Goal: Check status

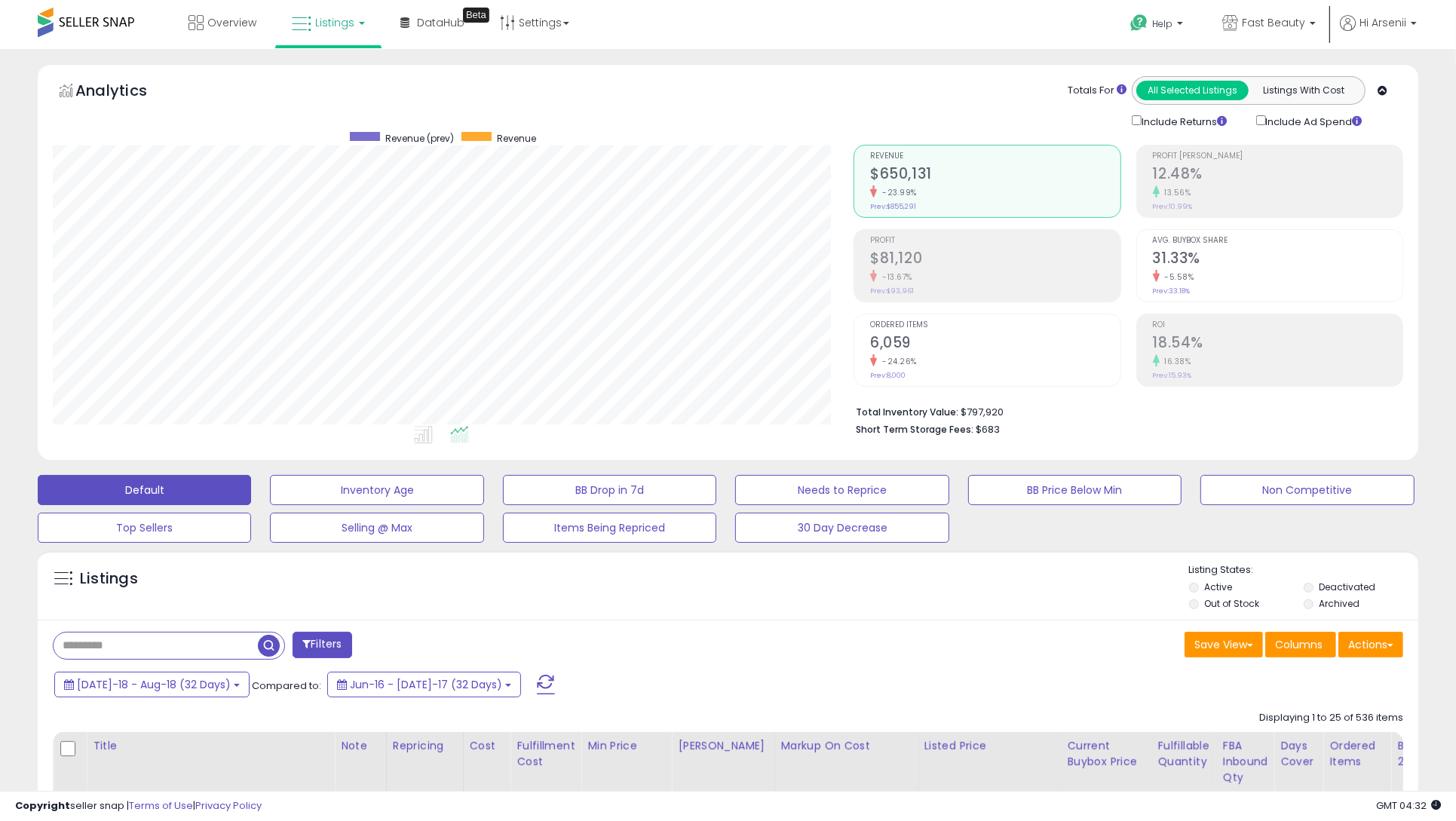
scroll to position [0, 1166]
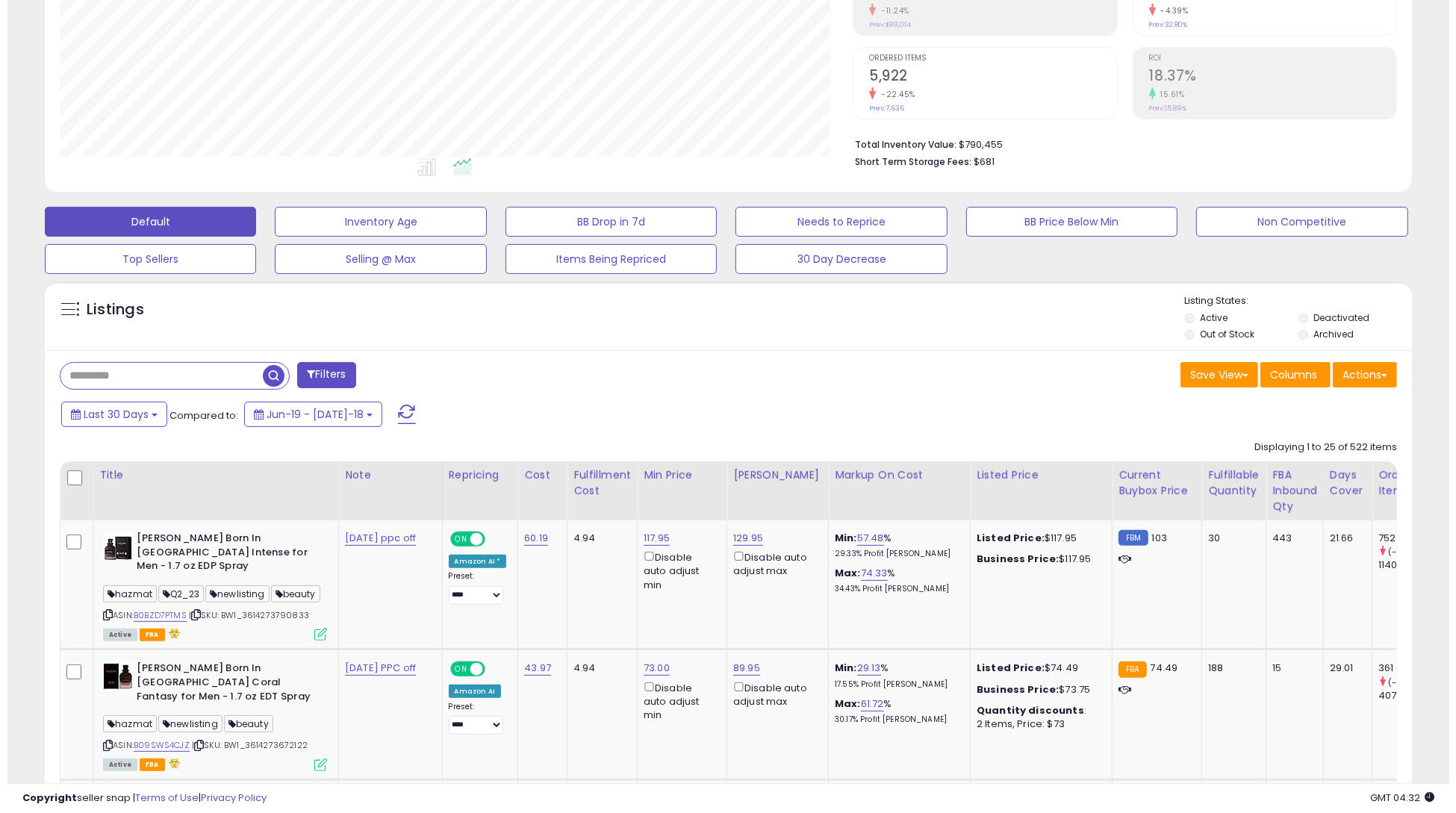
scroll to position [317, 0]
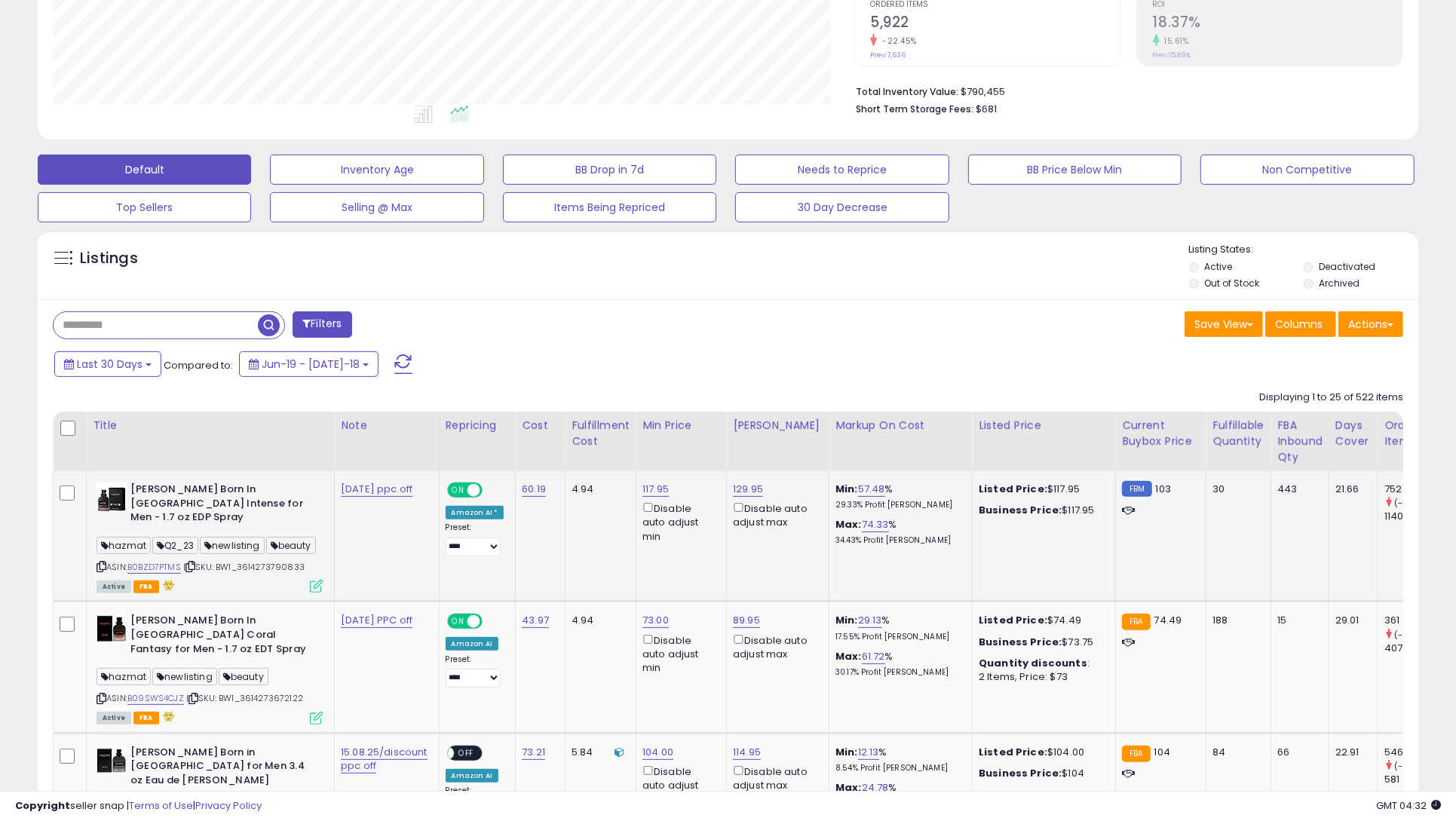
click at [316, 589] on icon at bounding box center [316, 586] width 13 height 13
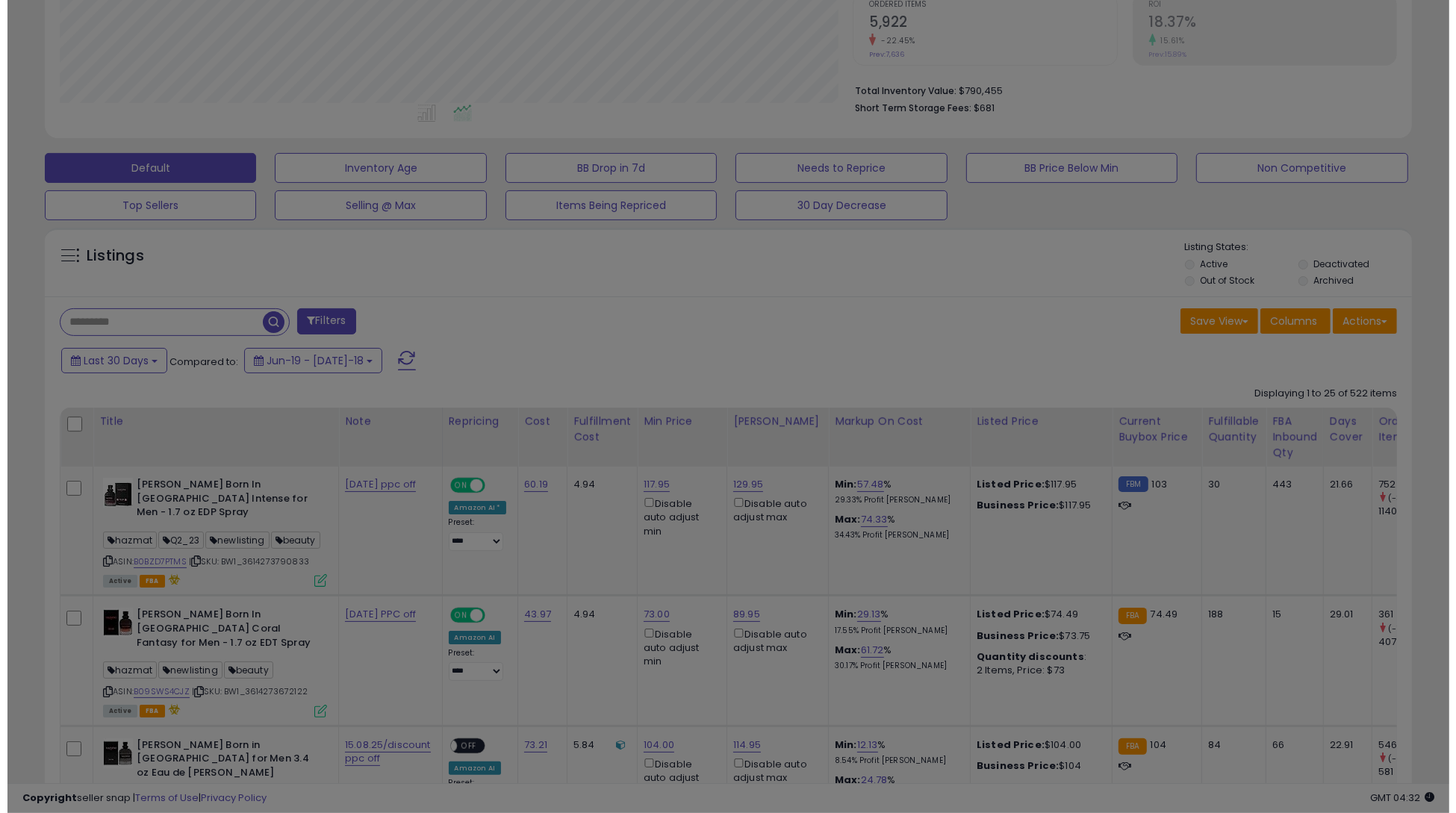
scroll to position [306, 802]
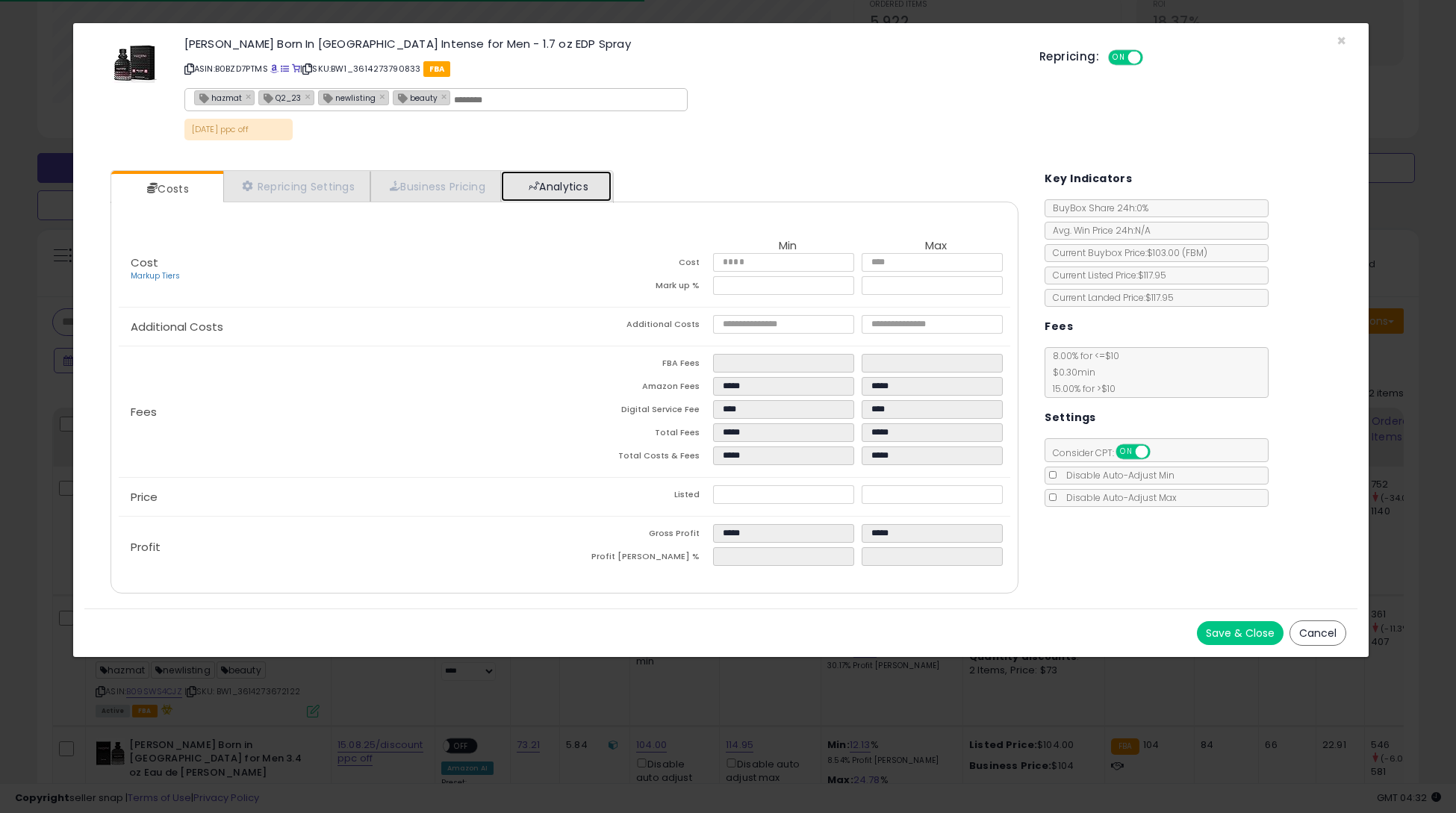
click at [570, 180] on link "Analytics" at bounding box center [557, 186] width 111 height 30
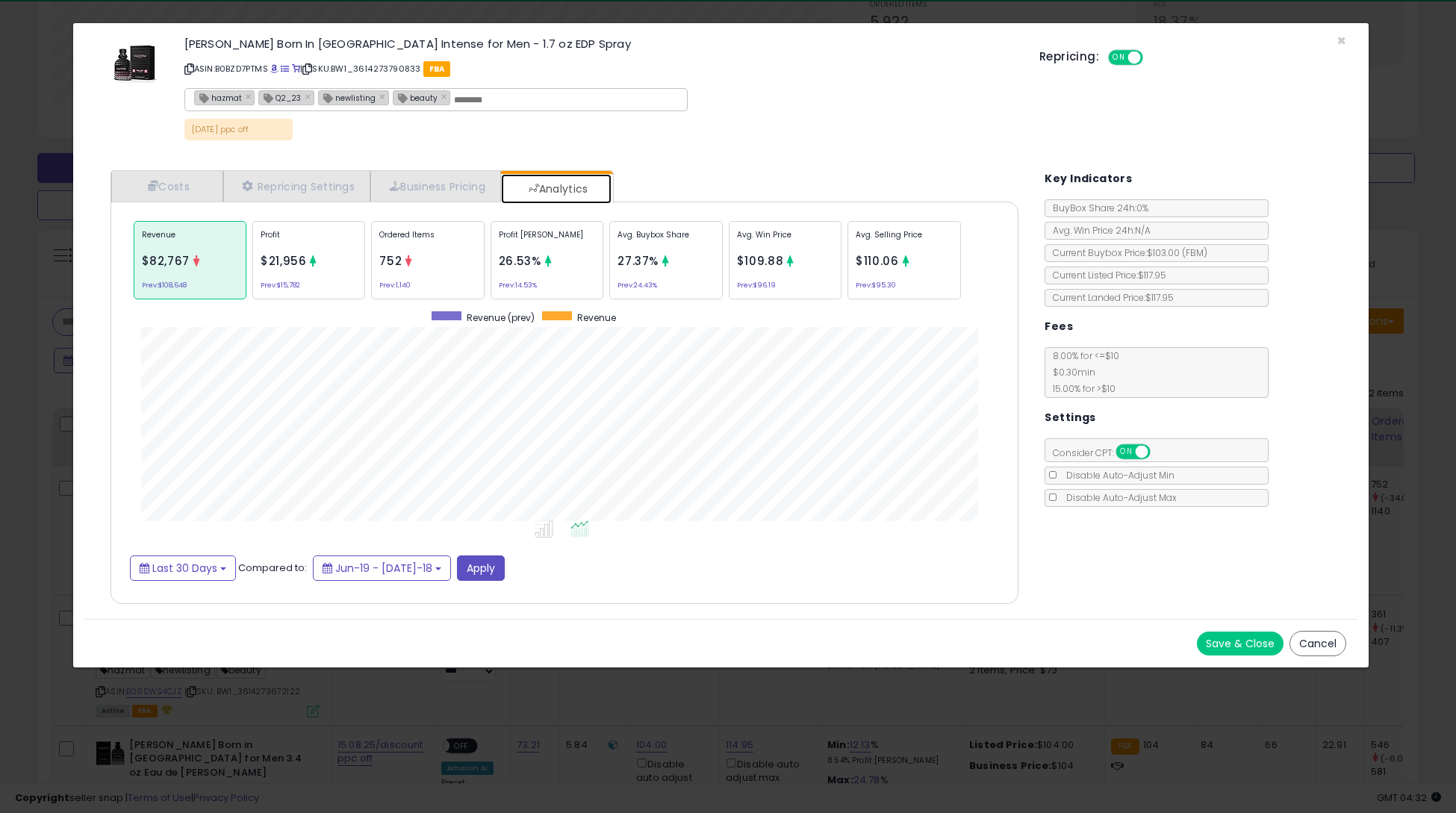
scroll to position [458, 939]
click at [955, 266] on div "Avg. Selling Price $110.06 Prev: $95.30" at bounding box center [904, 260] width 113 height 79
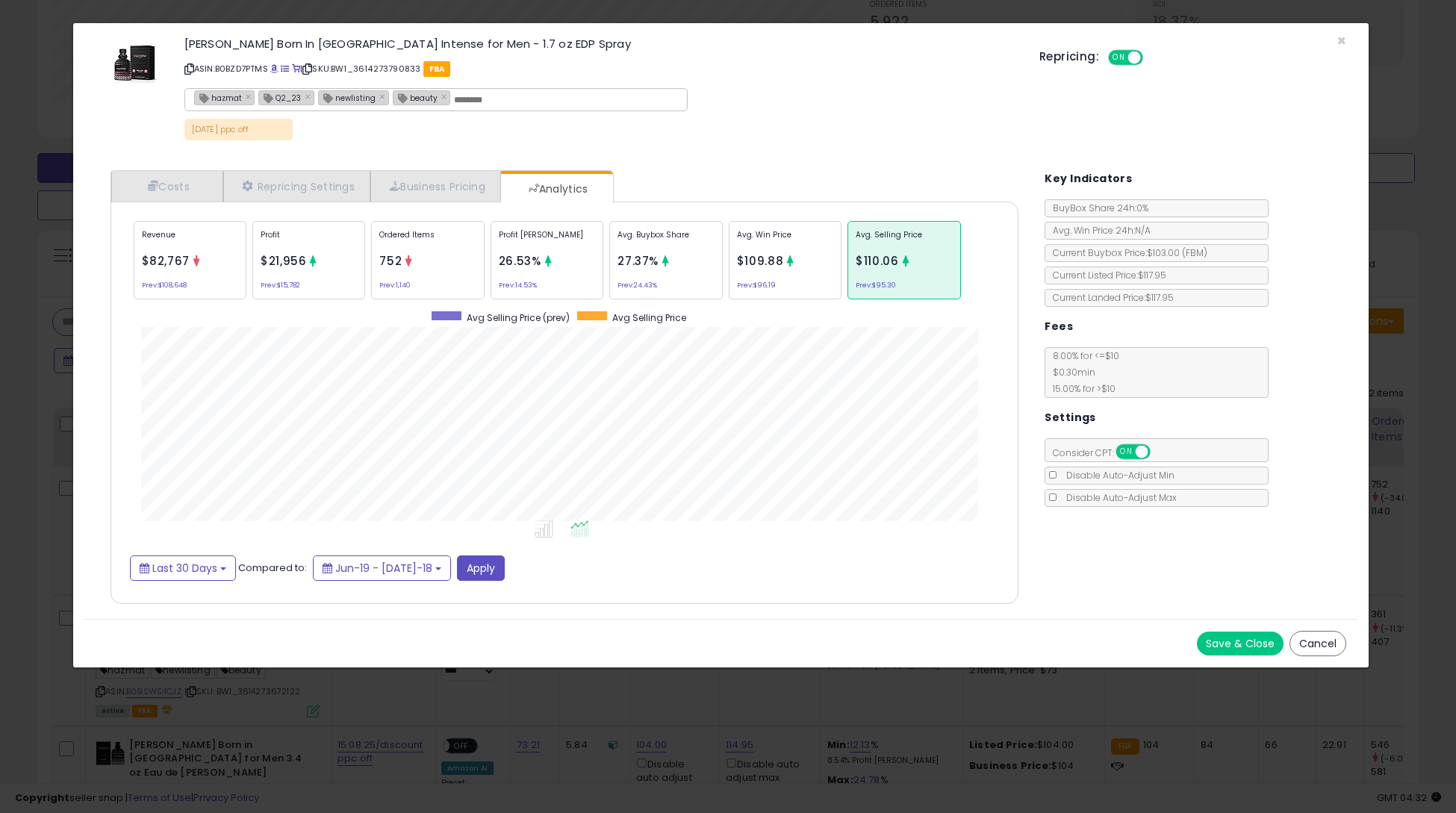
click at [255, 298] on div "Revenue $82,767 Prev: $108,648 Profit $21,956 Prev: $15,782 Ordered Items 752 P…" at bounding box center [564, 260] width 870 height 87
click at [216, 275] on div "Revenue $82,767 Prev: $108,648" at bounding box center [190, 260] width 113 height 79
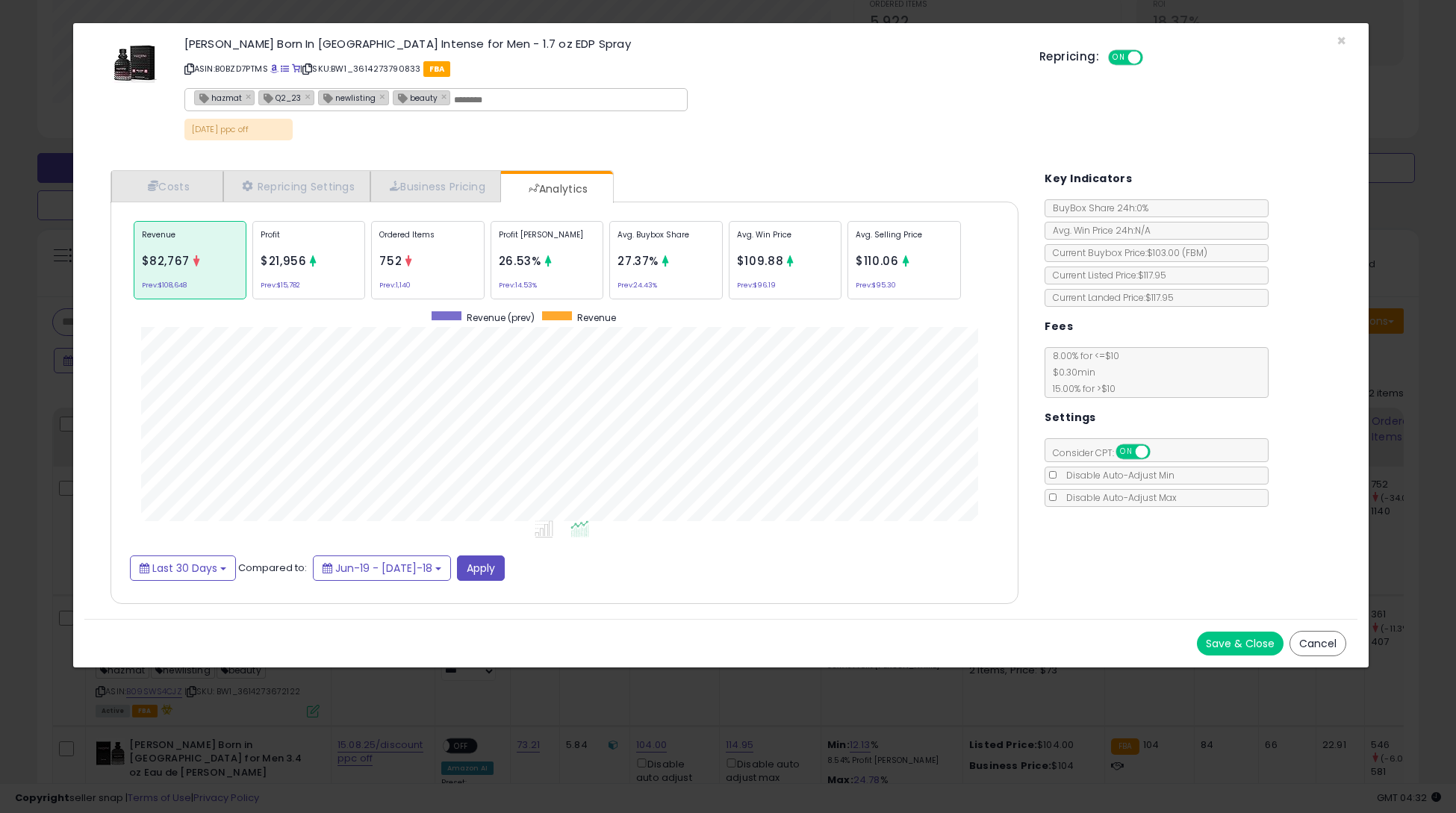
click at [399, 260] on span "752" at bounding box center [391, 261] width 22 height 16
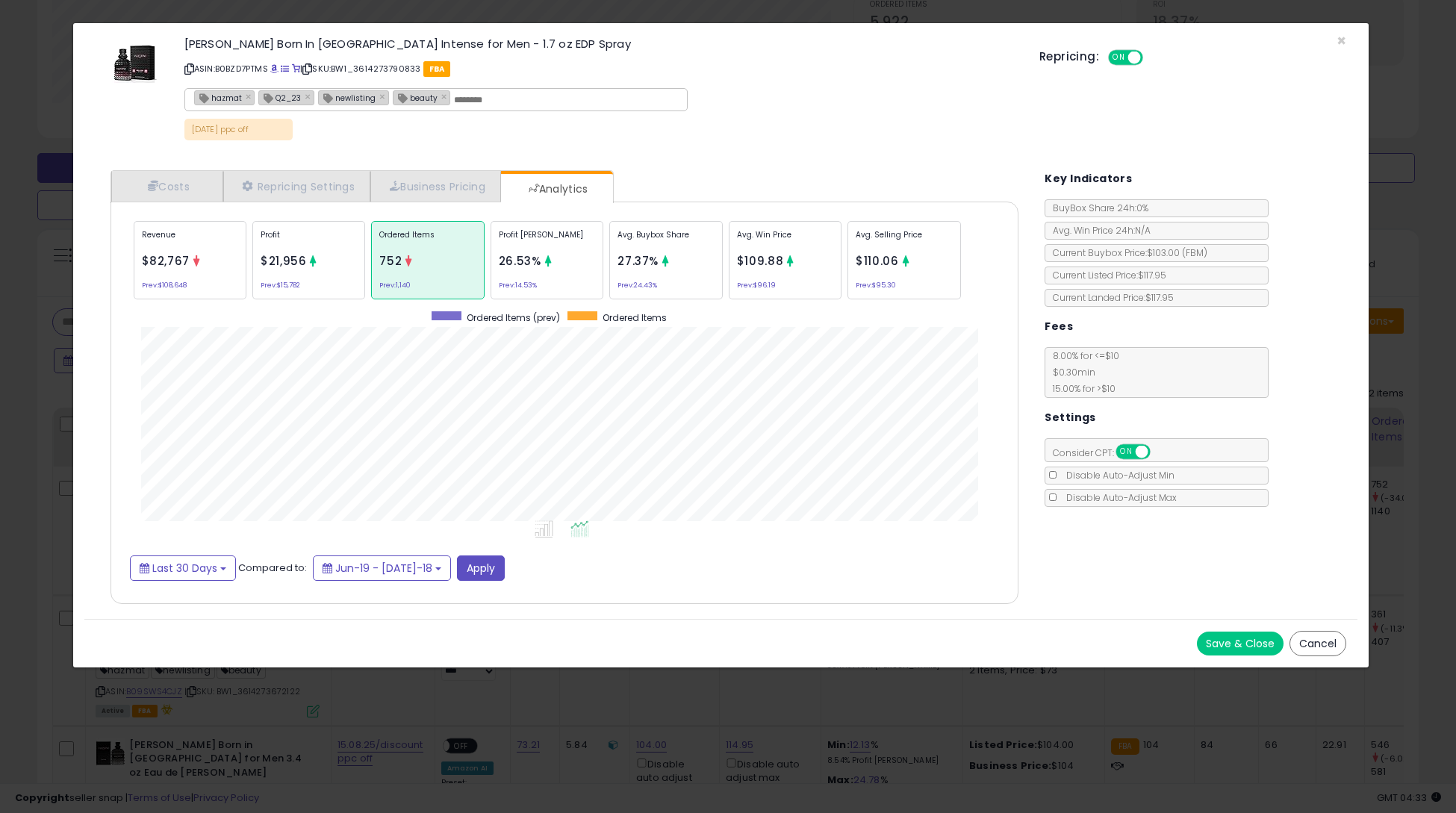
click at [1311, 631] on button "Cancel" at bounding box center [1318, 644] width 56 height 25
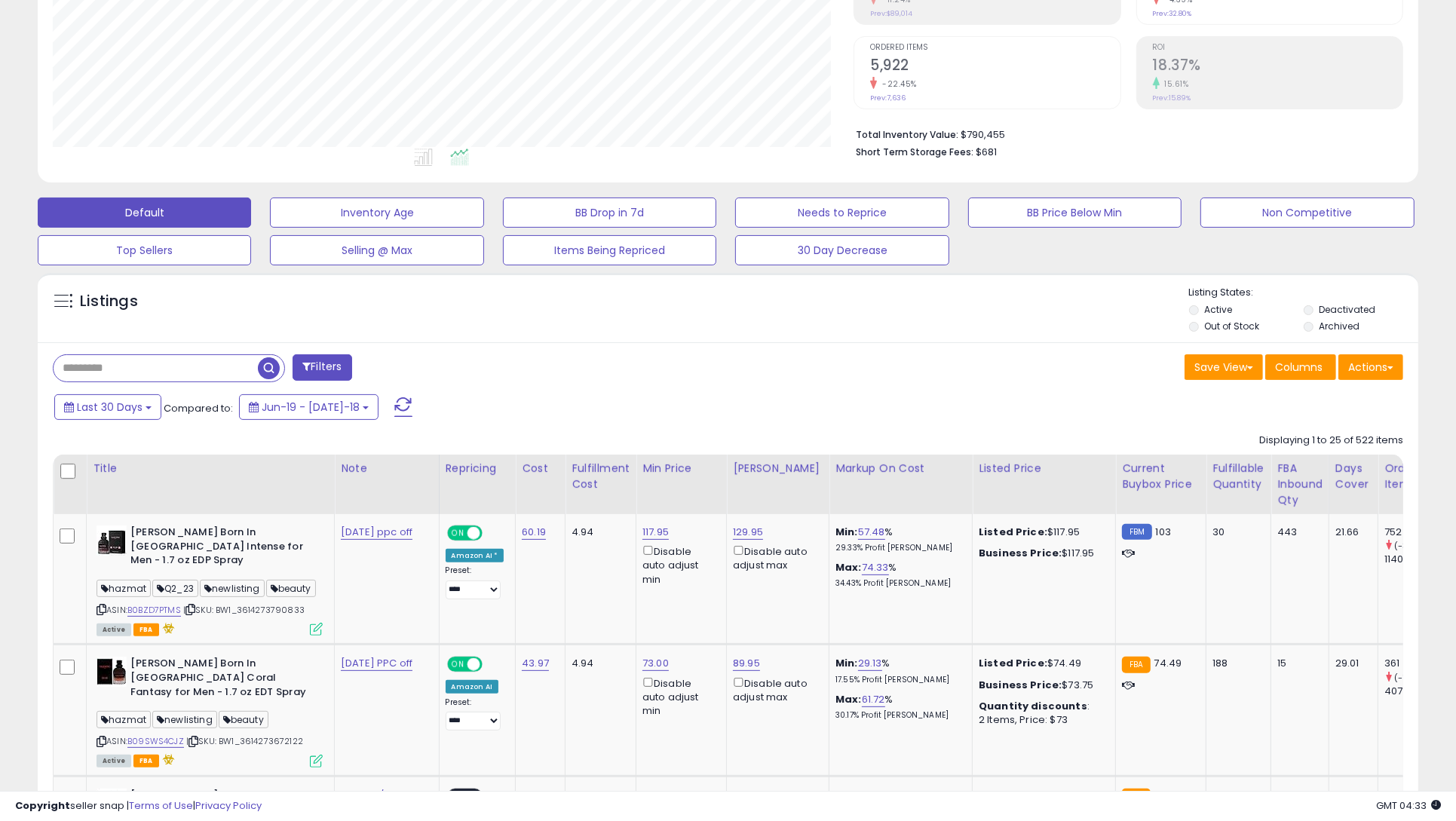
scroll to position [279, 0]
